Goal: Obtain resource: Download file/media

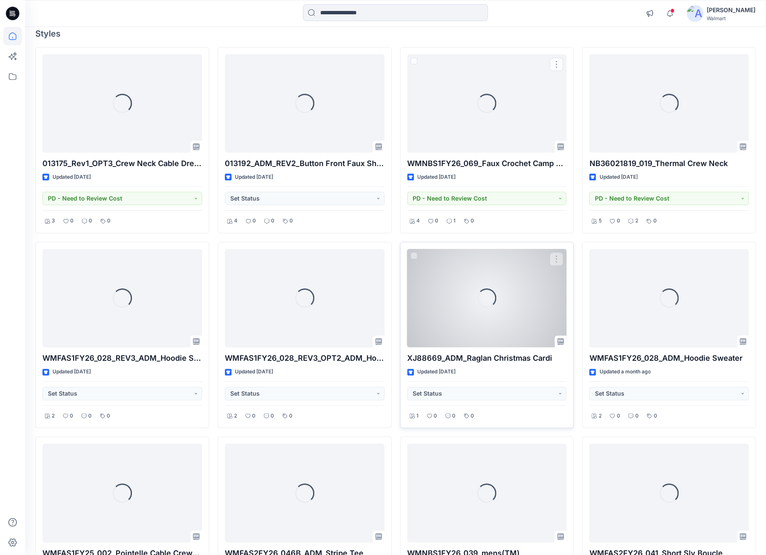
scroll to position [84, 0]
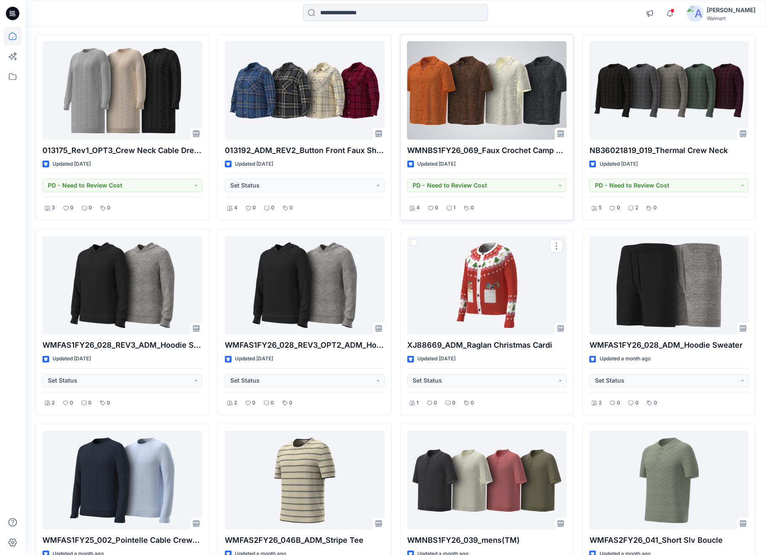
click at [445, 213] on div "1" at bounding box center [451, 208] width 14 height 11
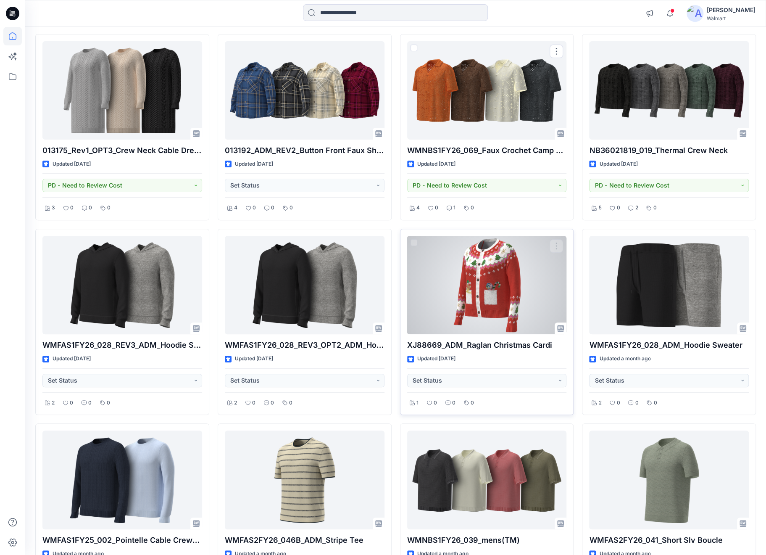
click at [463, 266] on div at bounding box center [487, 285] width 160 height 98
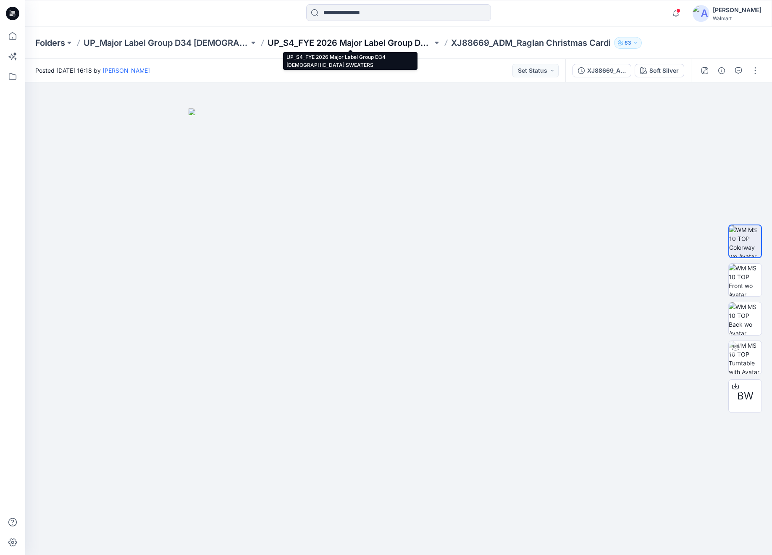
click at [316, 44] on p "UP_S4_FYE 2026 Major Label Group D34 [DEMOGRAPHIC_DATA] SWEATERS" at bounding box center [351, 43] width 166 height 12
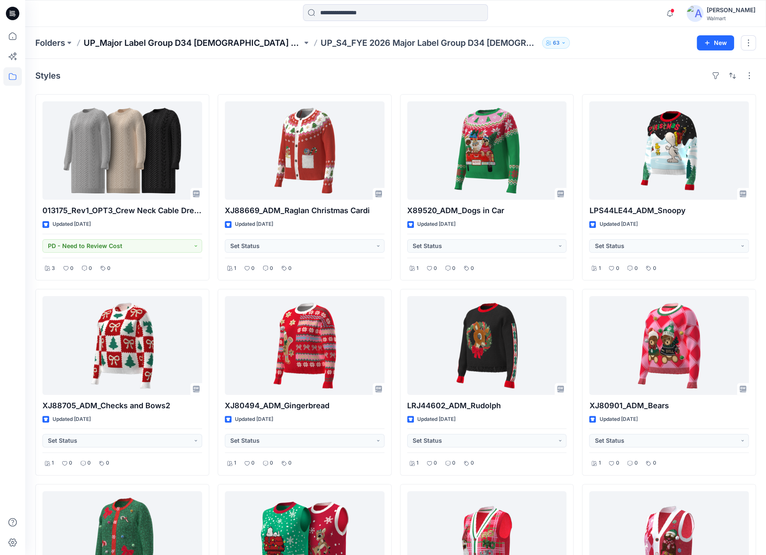
click at [225, 42] on p "UP_Major Label Group D34 [DEMOGRAPHIC_DATA] Sweaters" at bounding box center [193, 43] width 219 height 12
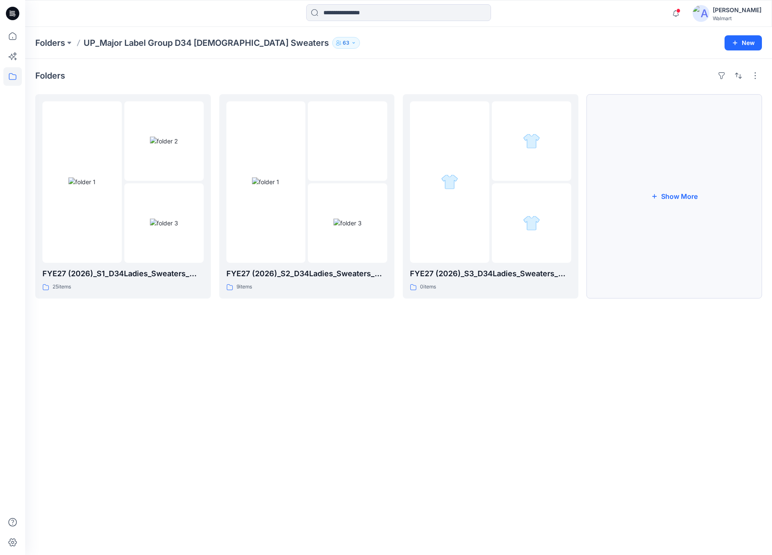
click at [685, 187] on button "Show More" at bounding box center [675, 196] width 176 height 204
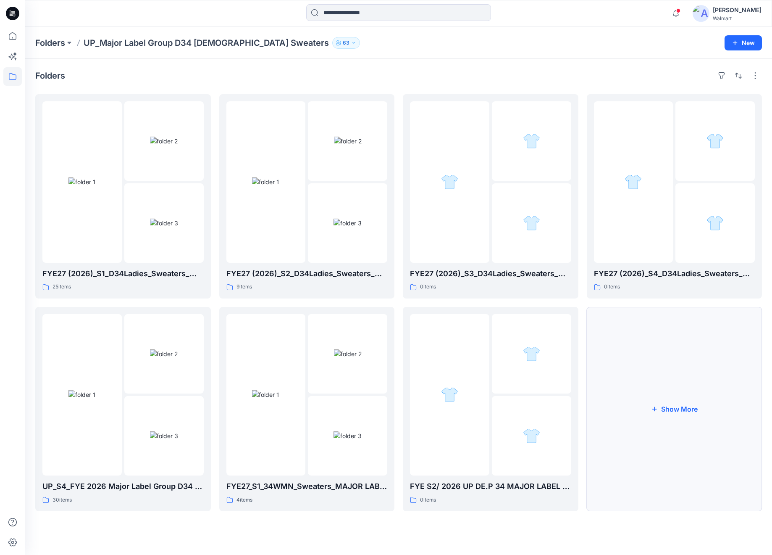
click at [646, 380] on button "Show More" at bounding box center [675, 409] width 176 height 204
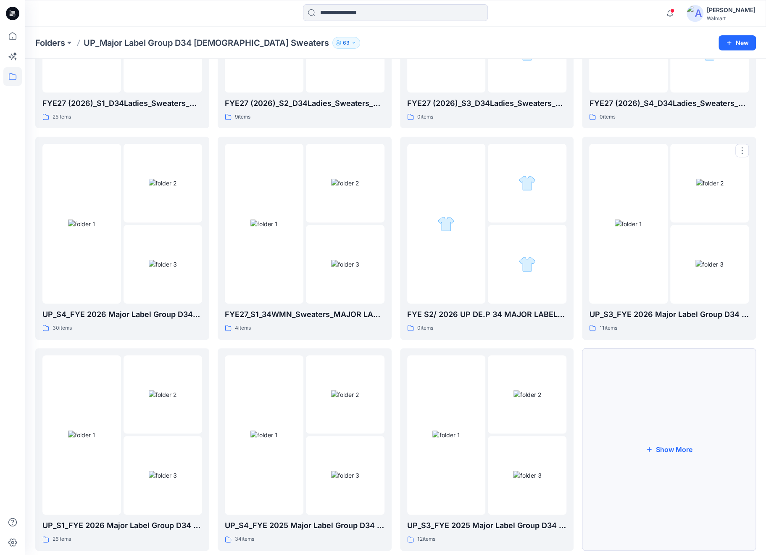
scroll to position [187, 0]
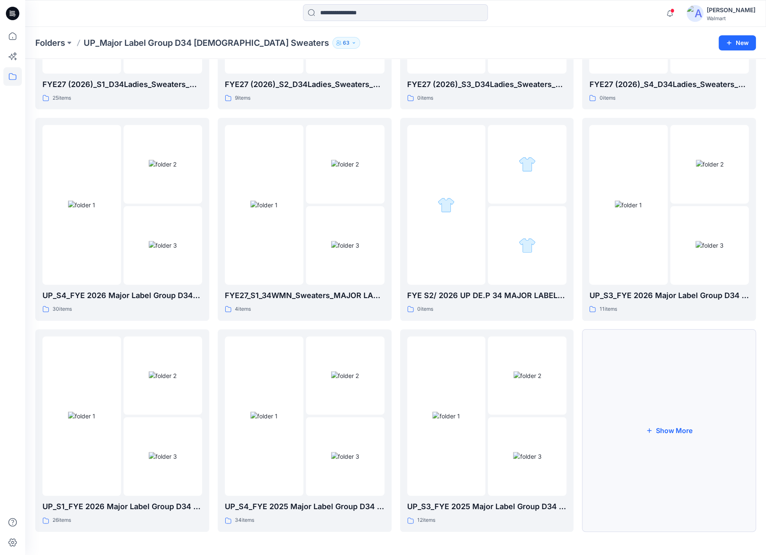
click at [641, 396] on button "Show More" at bounding box center [669, 430] width 174 height 203
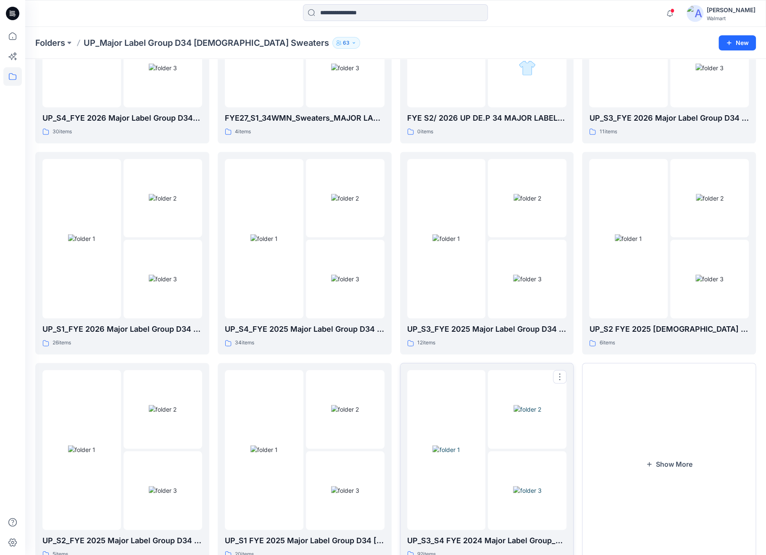
scroll to position [398, 0]
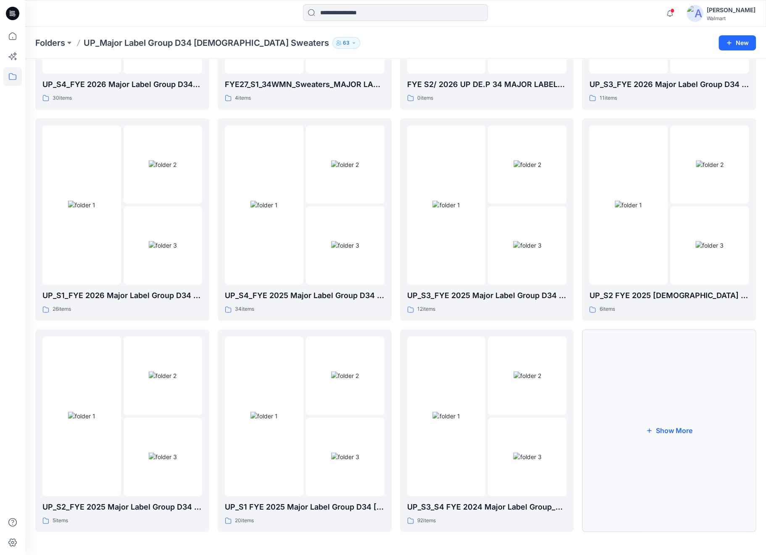
click at [656, 409] on button "Show More" at bounding box center [669, 430] width 174 height 203
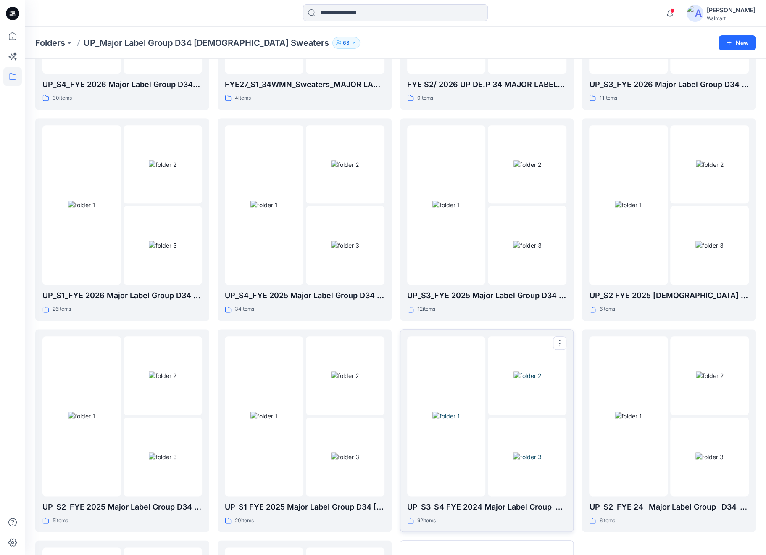
click at [460, 411] on img at bounding box center [445, 415] width 27 height 9
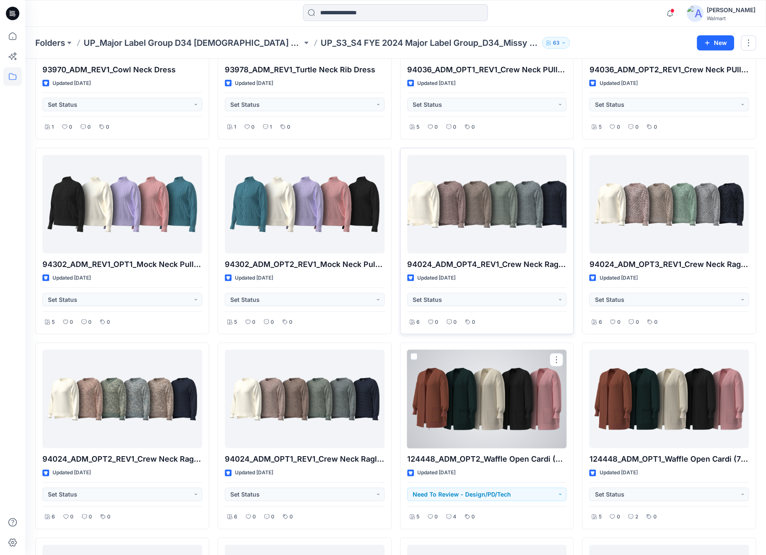
scroll to position [1199, 0]
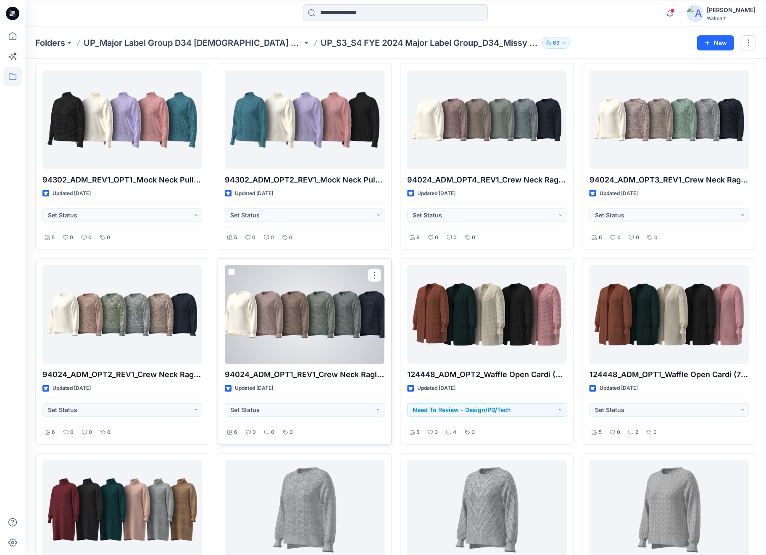
click at [295, 321] on div at bounding box center [305, 314] width 160 height 98
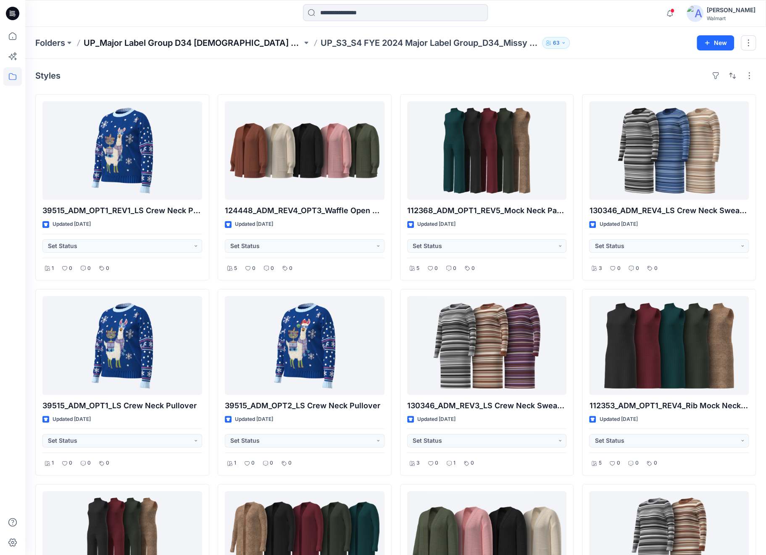
click at [240, 47] on p "UP_Major Label Group D34 [DEMOGRAPHIC_DATA] Sweaters" at bounding box center [193, 43] width 219 height 12
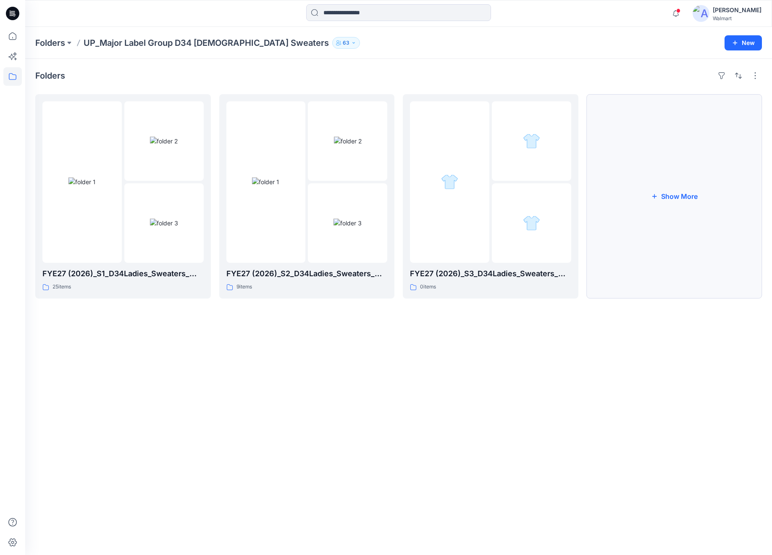
drag, startPoint x: 590, startPoint y: 213, endPoint x: 587, endPoint y: 217, distance: 5.1
click at [587, 217] on button "Show More" at bounding box center [675, 196] width 176 height 204
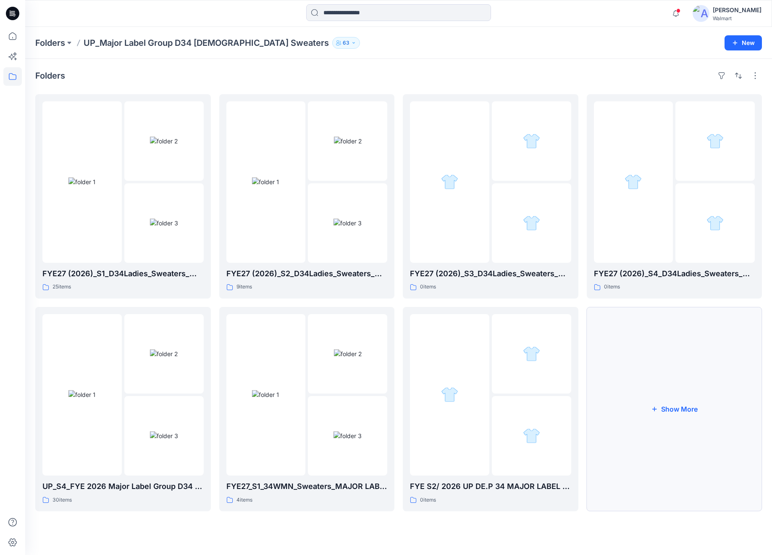
drag, startPoint x: 635, startPoint y: 413, endPoint x: 640, endPoint y: 413, distance: 5.9
click at [640, 413] on button "Show More" at bounding box center [675, 409] width 176 height 204
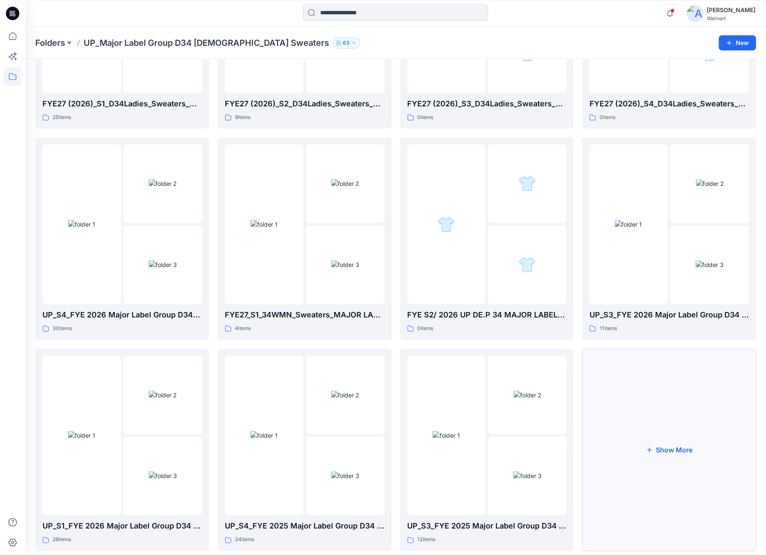
click at [664, 429] on button "Show More" at bounding box center [669, 449] width 174 height 203
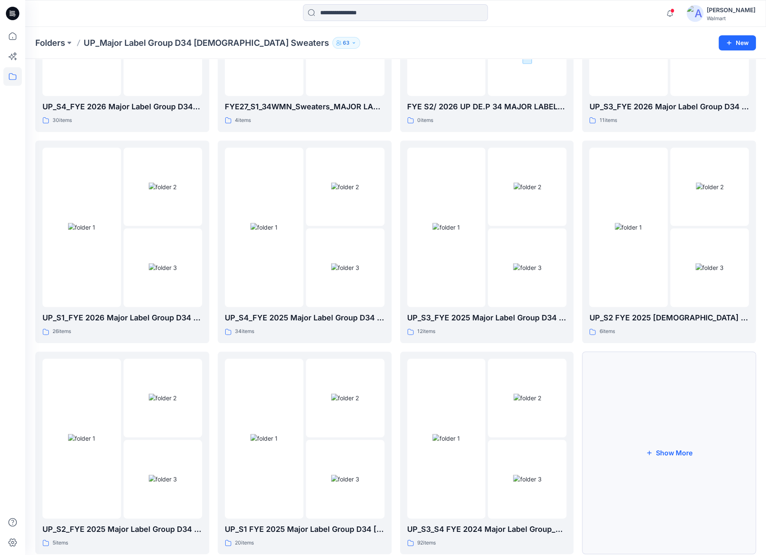
scroll to position [398, 0]
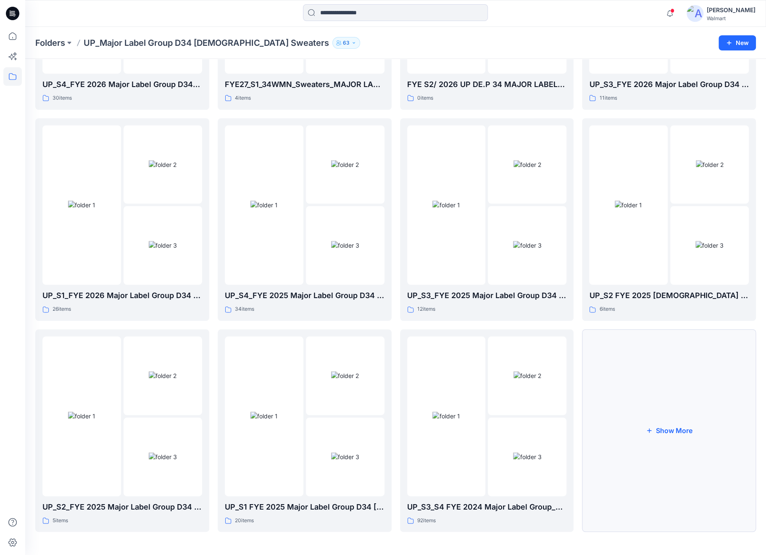
click at [634, 397] on button "Show More" at bounding box center [669, 430] width 174 height 203
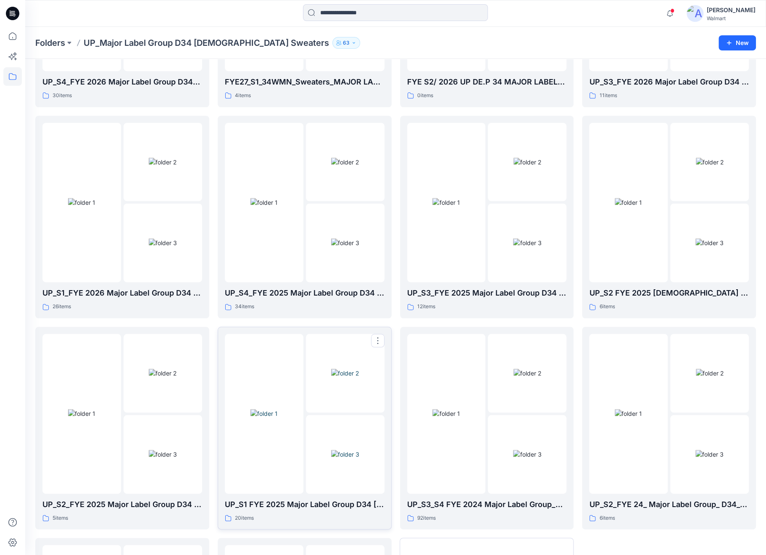
scroll to position [566, 0]
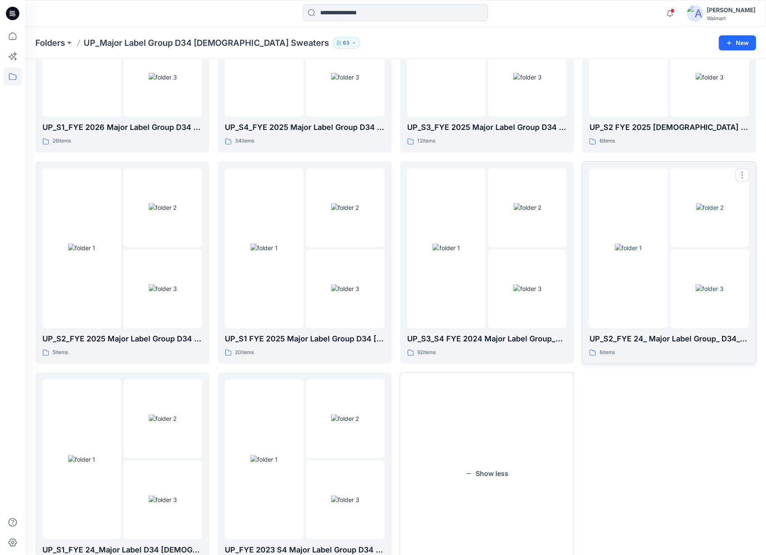
click at [585, 242] on link "UP_S2_FYE 24_ Major Label Group_ D34_ [DEMOGRAPHIC_DATA] Sweaters 6 items" at bounding box center [669, 262] width 174 height 203
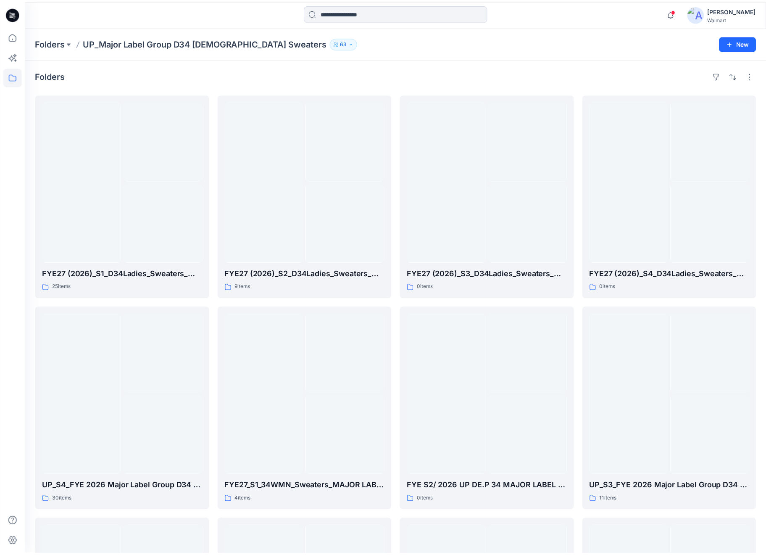
scroll to position [566, 0]
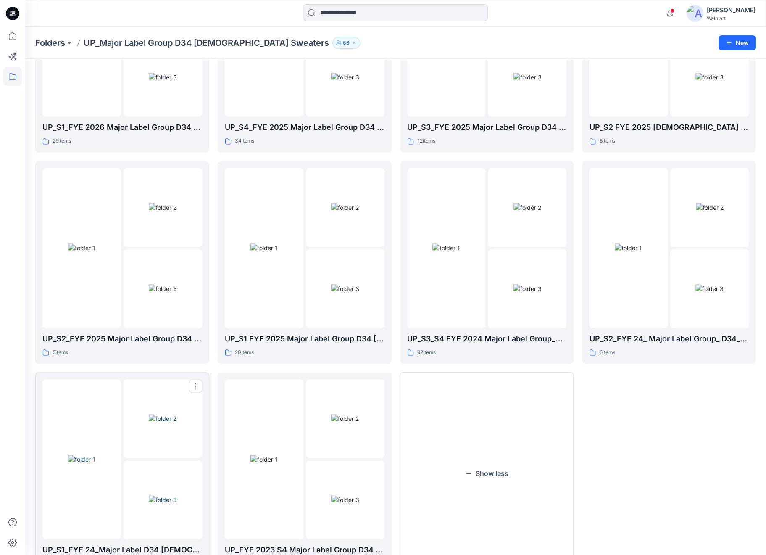
click at [169, 414] on img at bounding box center [163, 418] width 28 height 9
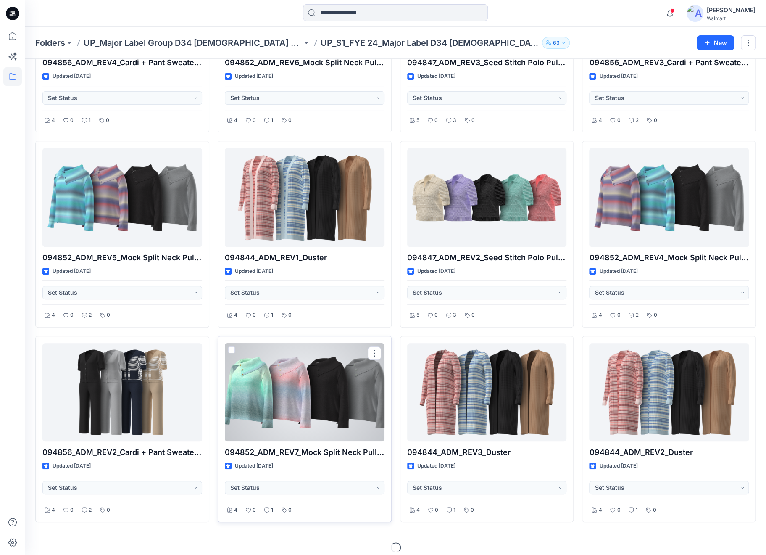
scroll to position [154, 0]
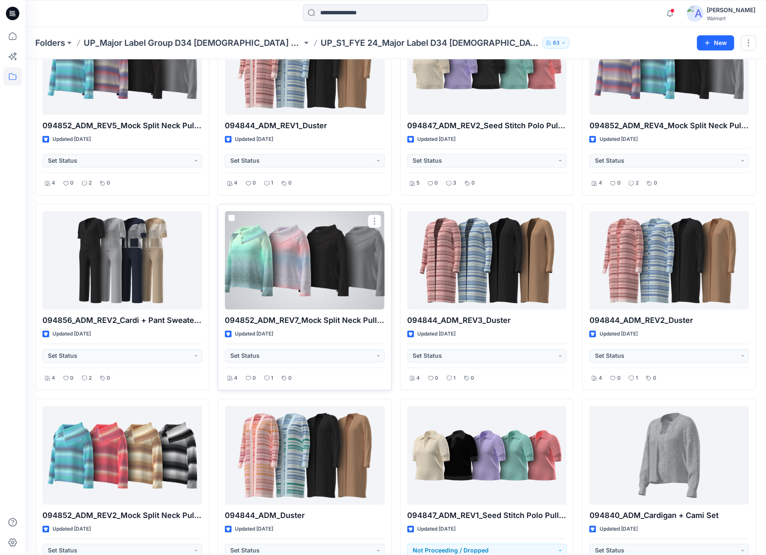
drag, startPoint x: 345, startPoint y: 377, endPoint x: 339, endPoint y: 373, distance: 7.5
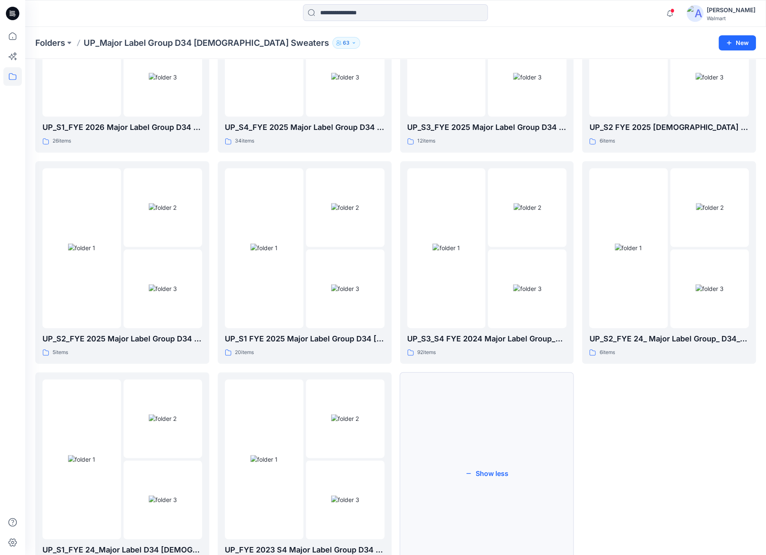
click at [482, 431] on button "Show less" at bounding box center [487, 473] width 174 height 203
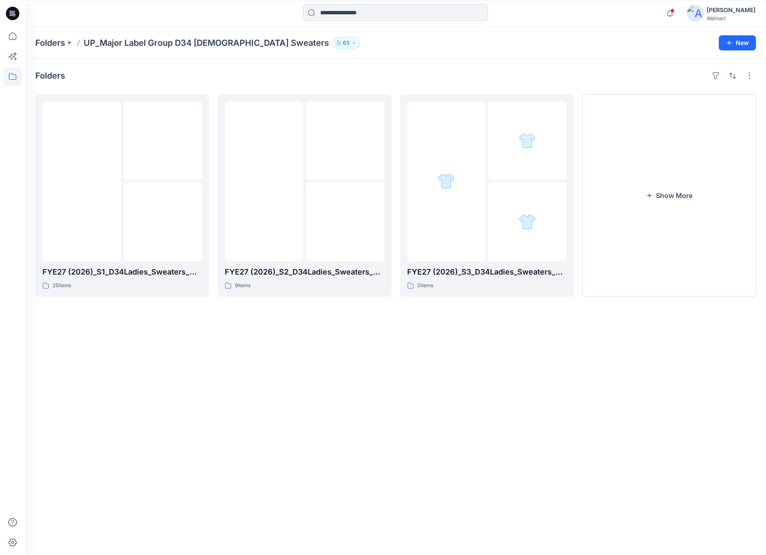
scroll to position [0, 0]
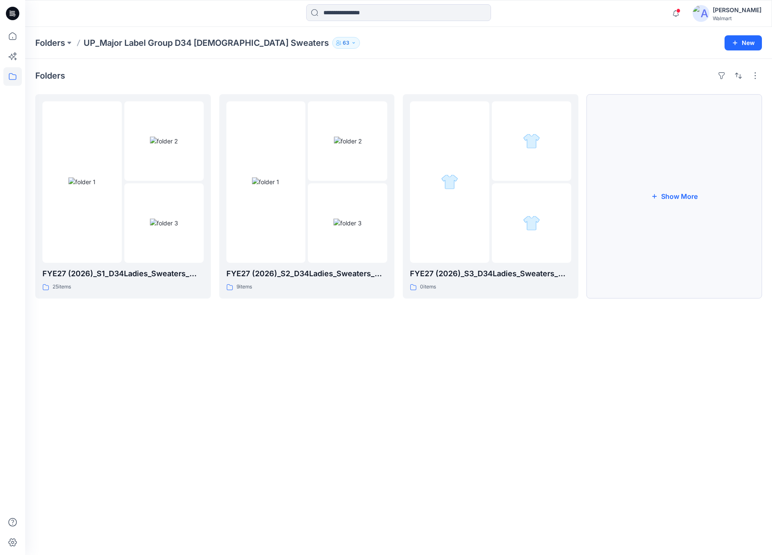
click at [651, 211] on button "Show More" at bounding box center [675, 196] width 176 height 204
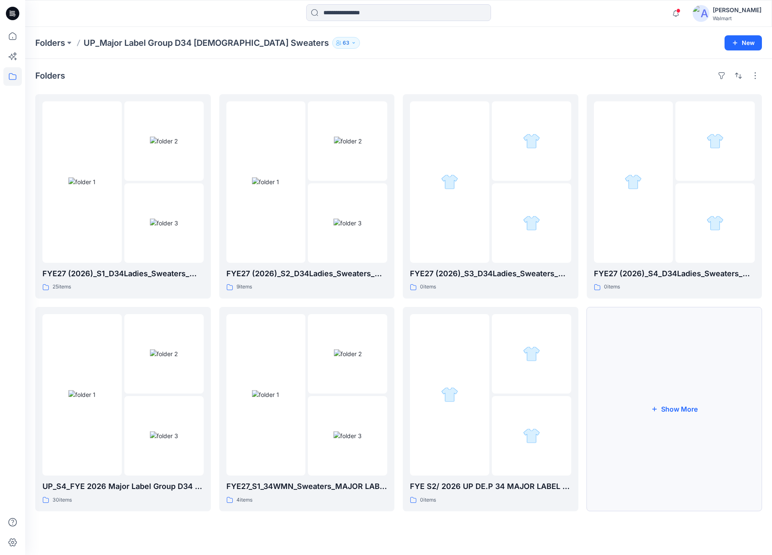
click at [643, 400] on button "Show More" at bounding box center [675, 409] width 176 height 204
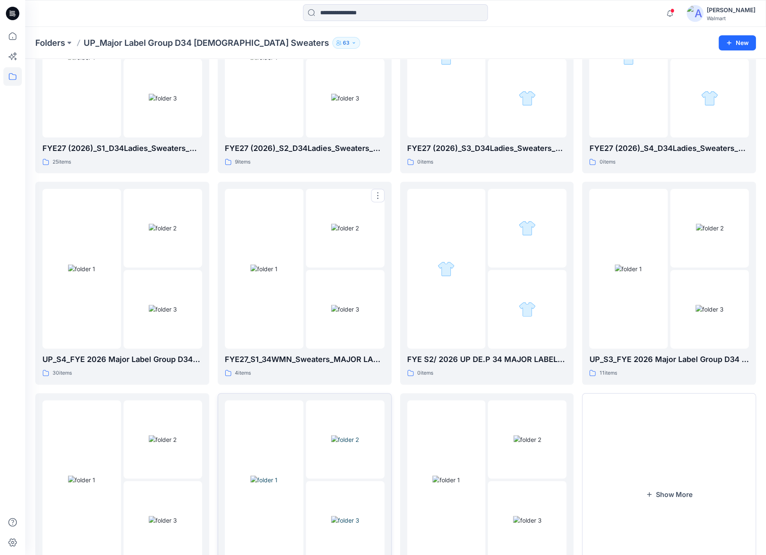
scroll to position [187, 0]
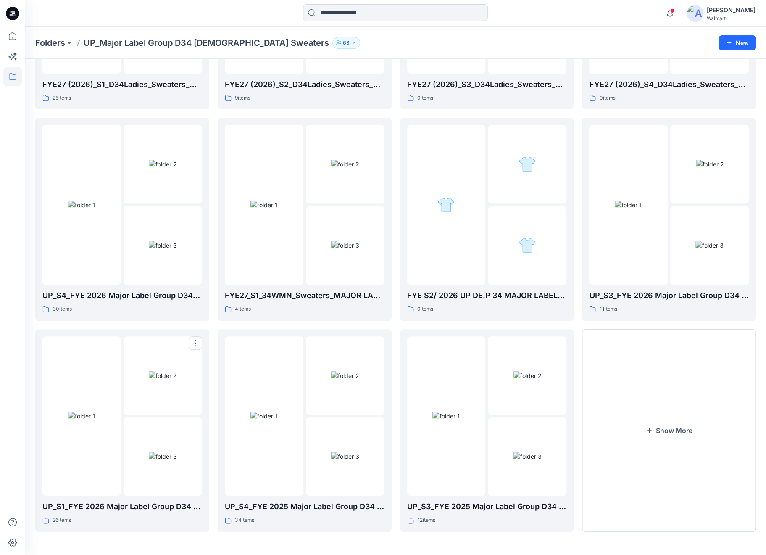
click at [171, 371] on img at bounding box center [163, 375] width 28 height 9
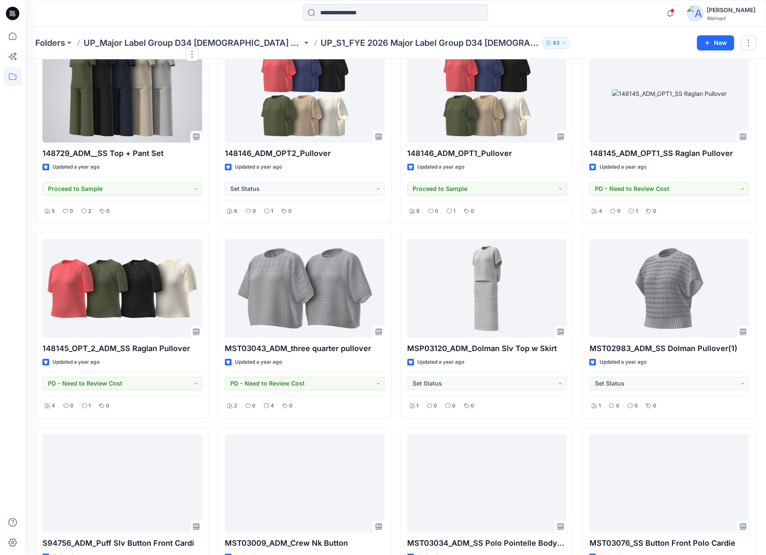
scroll to position [448, 0]
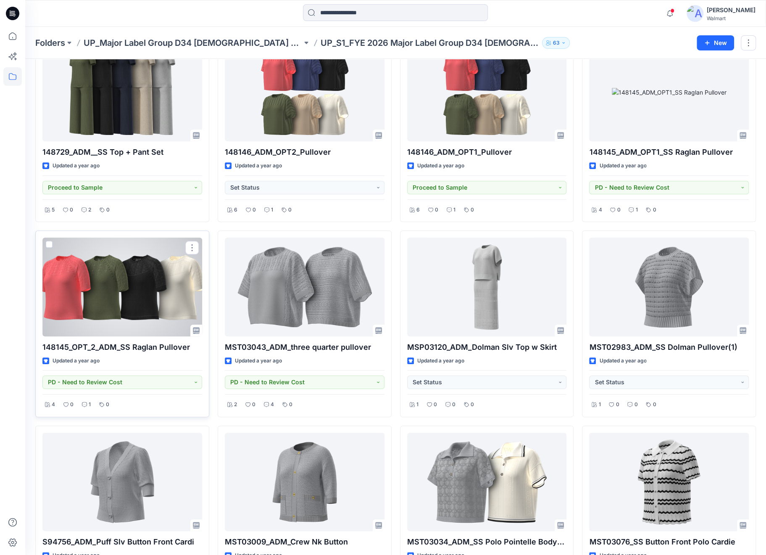
click at [187, 266] on div at bounding box center [122, 286] width 160 height 98
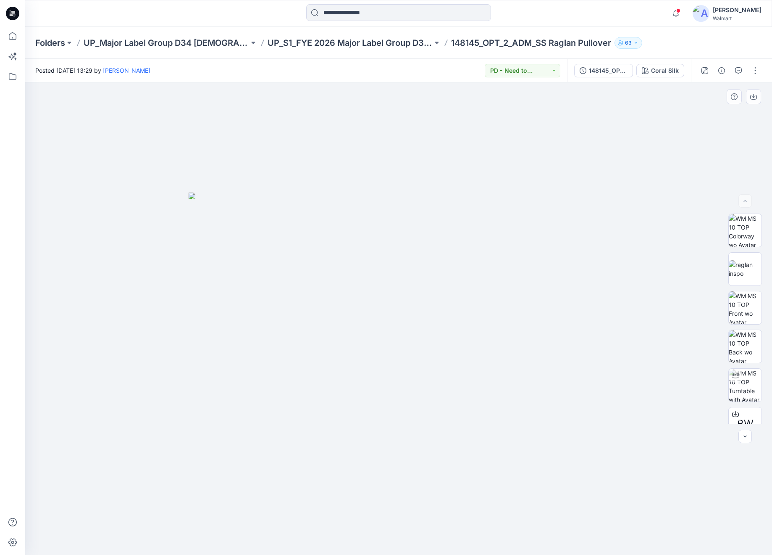
drag, startPoint x: 415, startPoint y: 192, endPoint x: 422, endPoint y: 185, distance: 10.1
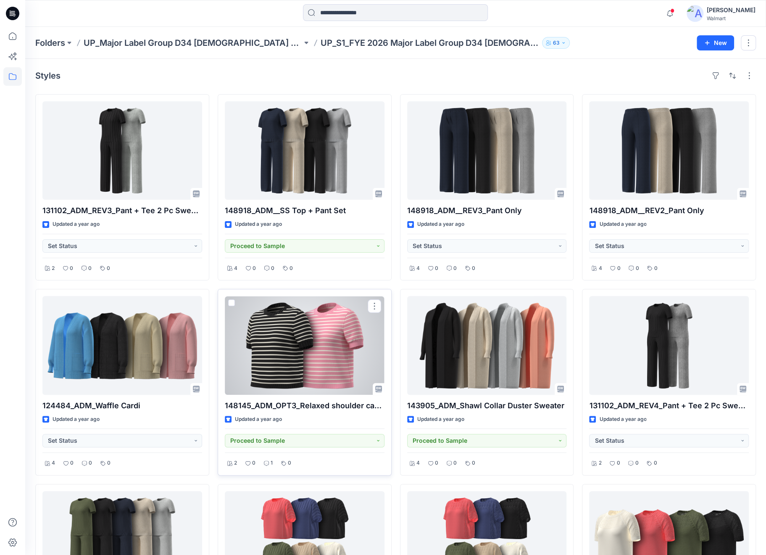
click at [343, 341] on div at bounding box center [305, 345] width 160 height 98
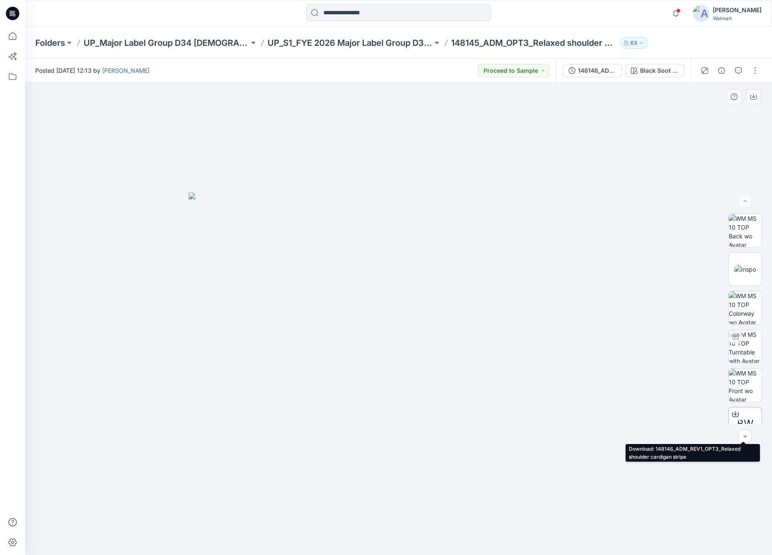
click at [743, 414] on div "BW" at bounding box center [746, 424] width 34 height 34
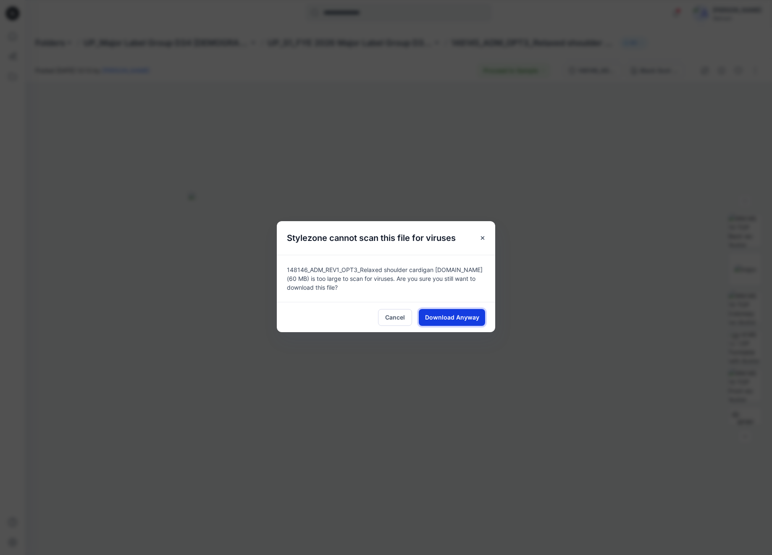
click at [450, 313] on span "Download Anyway" at bounding box center [452, 317] width 54 height 9
